Goal: Task Accomplishment & Management: Manage account settings

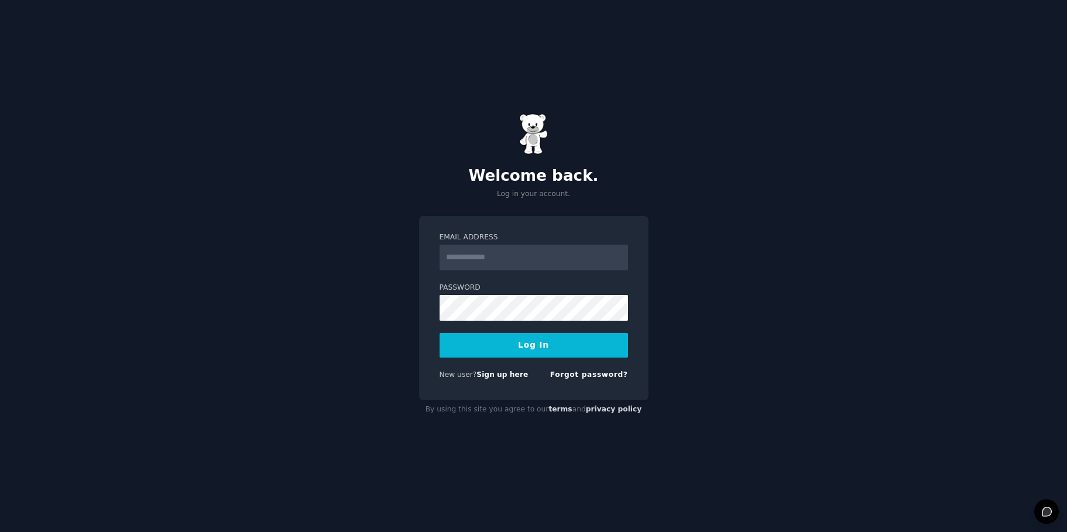
click at [467, 260] on input "Email Address" at bounding box center [534, 258] width 188 height 26
